Goal: Information Seeking & Learning: Learn about a topic

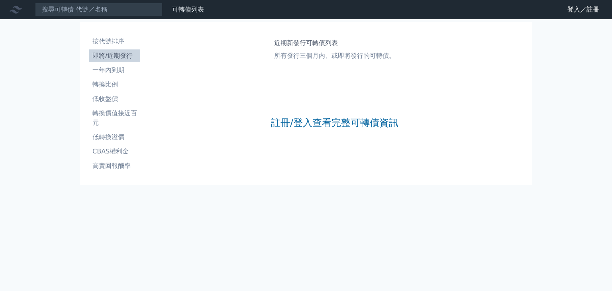
click at [317, 115] on div "註冊/登入查看完整可轉債資訊" at bounding box center [335, 122] width 128 height 105
click at [324, 123] on link "註冊/登入查看完整可轉債資訊" at bounding box center [335, 122] width 128 height 13
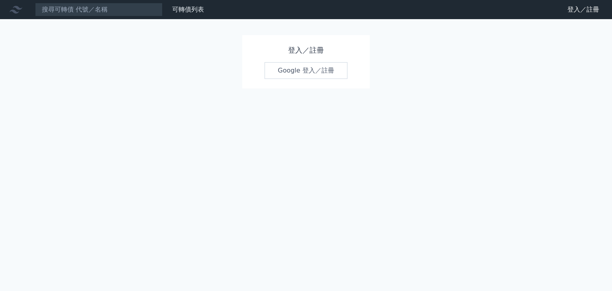
click at [295, 71] on link "Google 登入／註冊" at bounding box center [306, 70] width 83 height 17
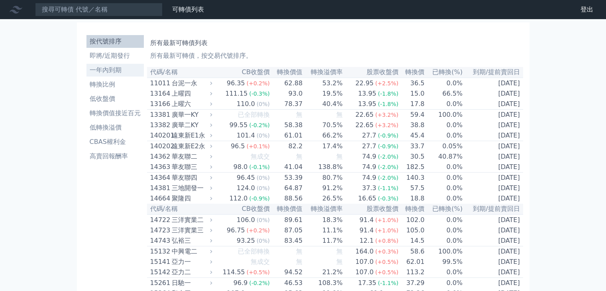
click at [107, 68] on li "一年內到期" at bounding box center [114, 70] width 57 height 10
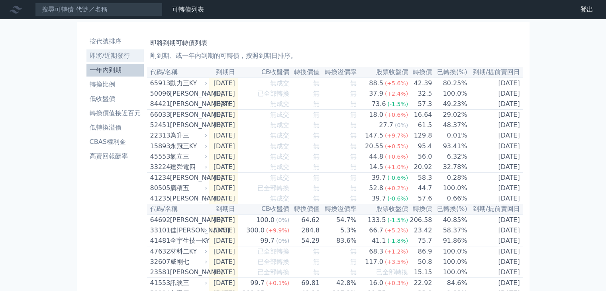
click at [119, 53] on li "即將/近期發行" at bounding box center [114, 56] width 57 height 10
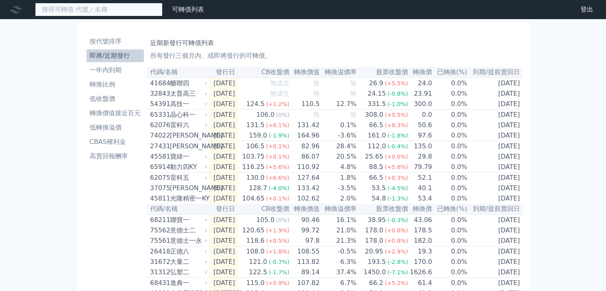
click at [123, 13] on input at bounding box center [99, 10] width 128 height 14
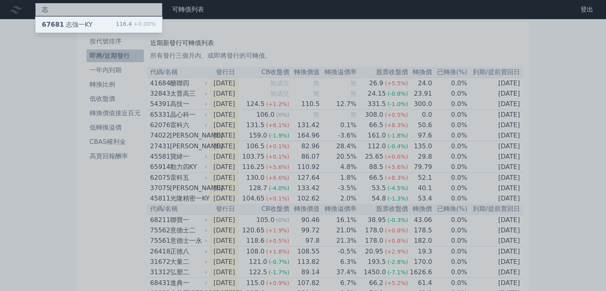
type input "志"
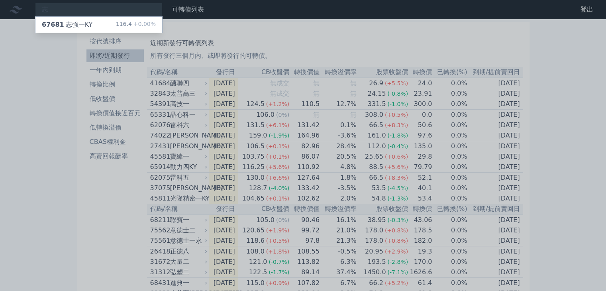
click at [108, 22] on div "志 67681 志強一KY 116.4 +0.00% 可轉債列表 財務數據 可轉債列表 財務數據 登出 登出 按代號排序 即將/近期發行 一年內到期 轉換比例…" at bounding box center [303, 282] width 606 height 564
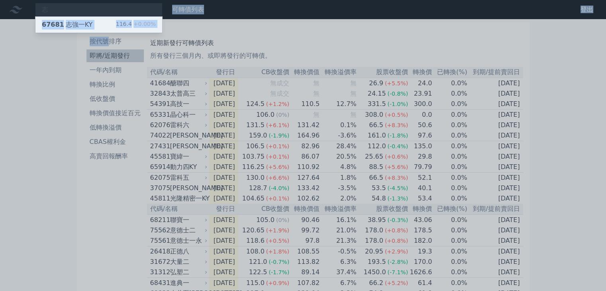
click at [77, 26] on div "67681 志強一KY" at bounding box center [67, 25] width 51 height 10
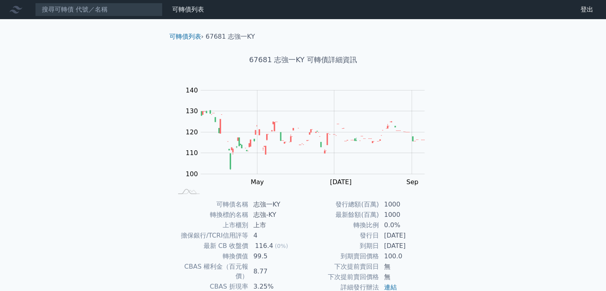
click at [217, 36] on li "67681 志強一KY" at bounding box center [230, 37] width 49 height 10
click at [200, 36] on link "可轉債列表" at bounding box center [185, 37] width 32 height 8
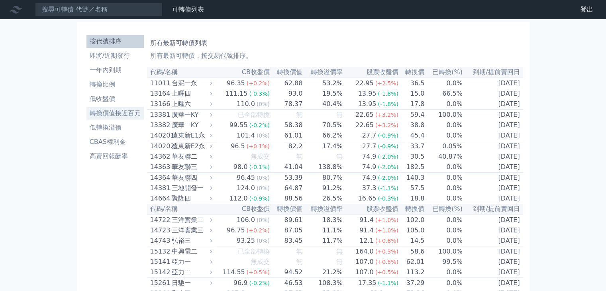
click at [118, 112] on li "轉換價值接近百元" at bounding box center [114, 113] width 57 height 10
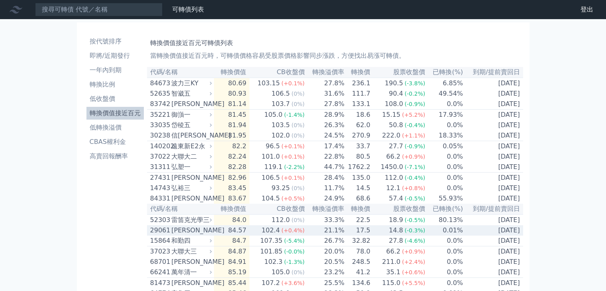
click at [250, 236] on td "84.57" at bounding box center [232, 230] width 36 height 10
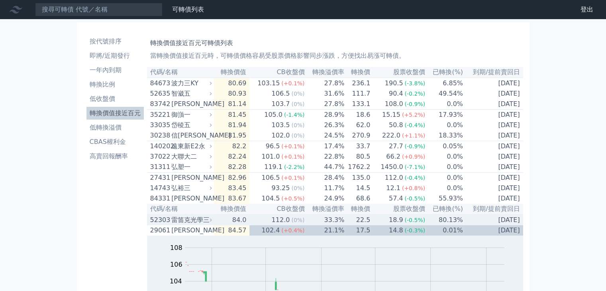
click at [266, 235] on div "102.4" at bounding box center [271, 231] width 22 height 10
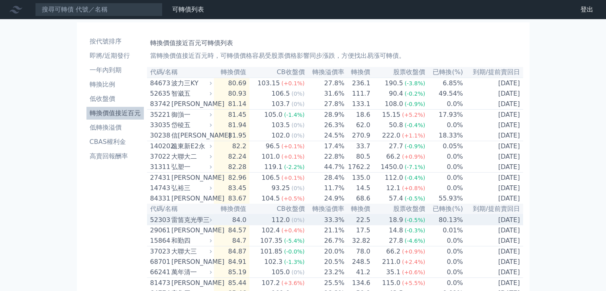
click at [257, 225] on td "112.0 (0%)" at bounding box center [277, 219] width 55 height 11
